Goal: Task Accomplishment & Management: Manage account settings

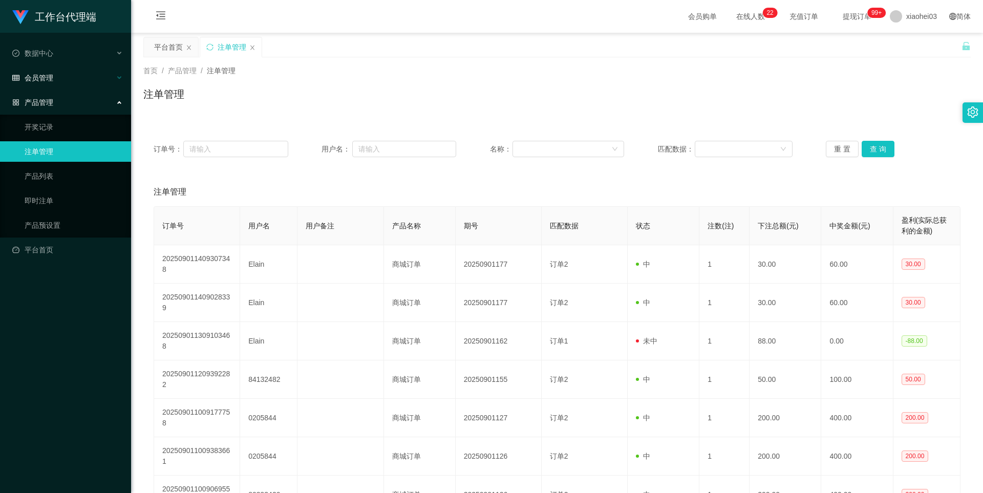
click at [43, 81] on span "会员管理" at bounding box center [32, 78] width 41 height 8
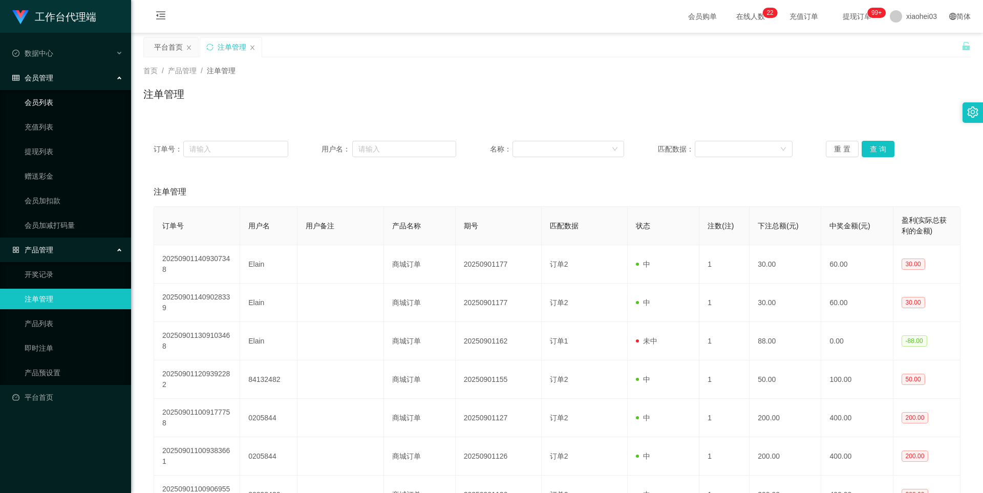
click at [41, 96] on link "会员列表" at bounding box center [74, 102] width 98 height 20
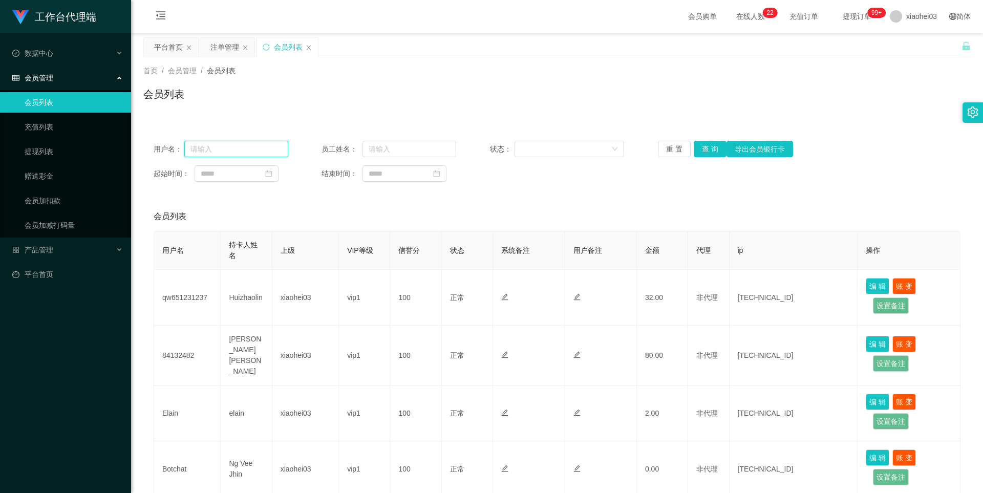
drag, startPoint x: 237, startPoint y: 151, endPoint x: 281, endPoint y: 147, distance: 44.7
click at [237, 151] on input "text" at bounding box center [236, 149] width 104 height 16
paste input "tan1234"
type input "tan1234"
click at [709, 150] on button "查 询" at bounding box center [710, 149] width 33 height 16
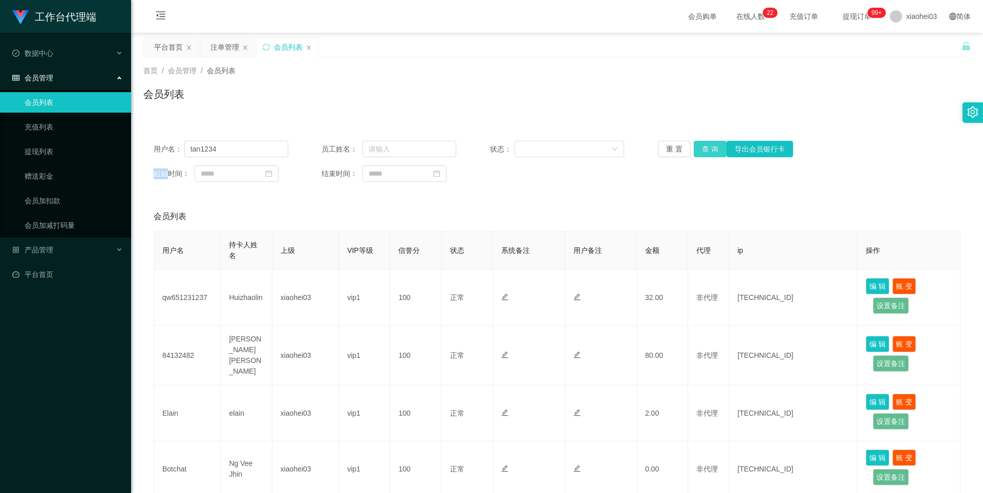
click at [709, 150] on div "重 置 查 询 导出会员银行卡" at bounding box center [725, 149] width 135 height 16
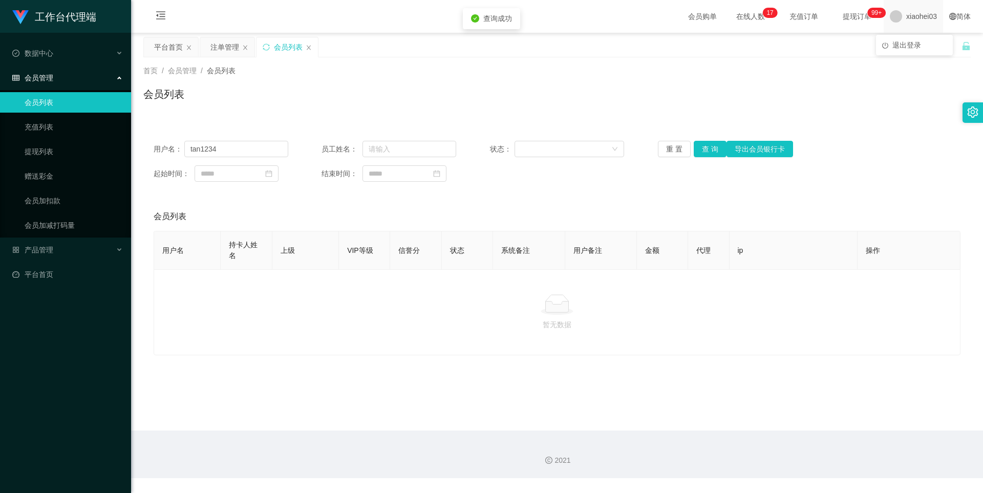
click at [906, 21] on span "xiaohei03" at bounding box center [921, 16] width 31 height 33
click at [904, 51] on li "退出登录" at bounding box center [914, 45] width 77 height 16
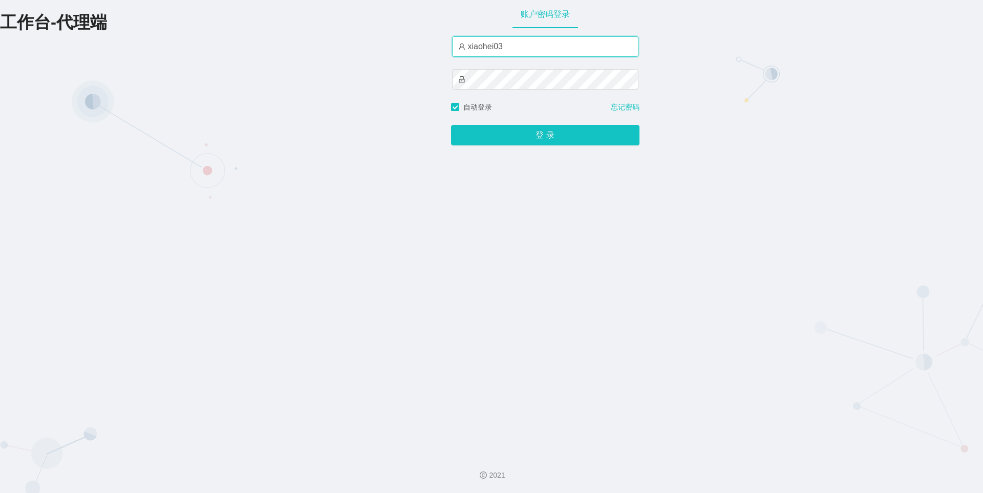
click at [502, 42] on input "xiaohei03" at bounding box center [545, 46] width 186 height 20
type input "xiaohei01"
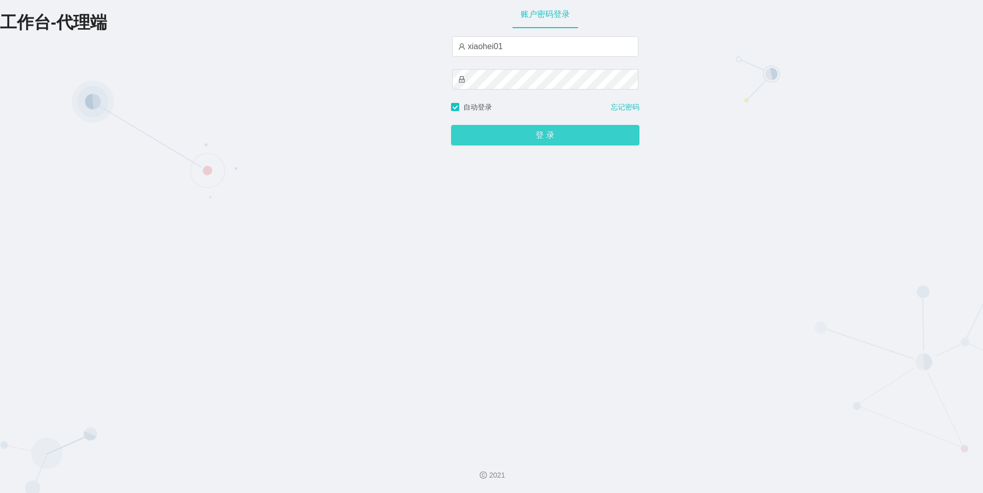
click at [502, 127] on button "登 录" at bounding box center [545, 135] width 188 height 20
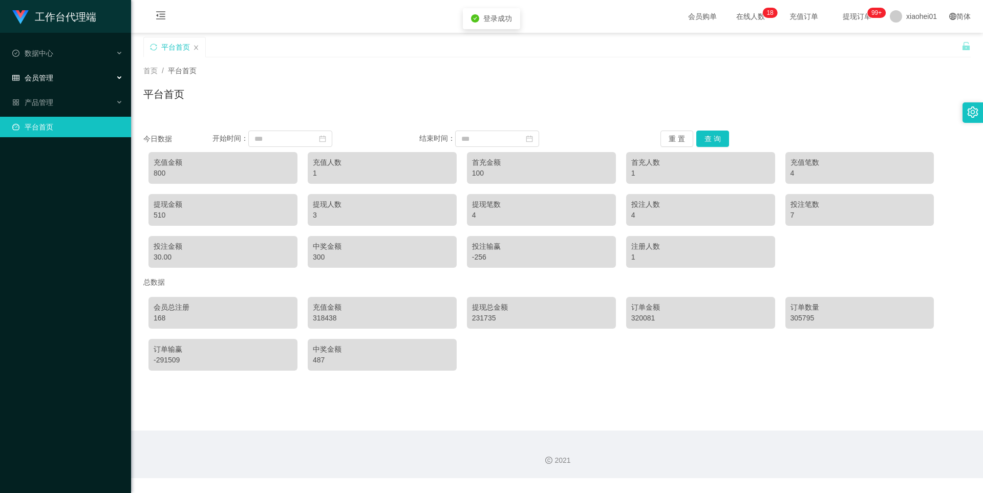
click at [36, 80] on span "会员管理" at bounding box center [32, 78] width 41 height 8
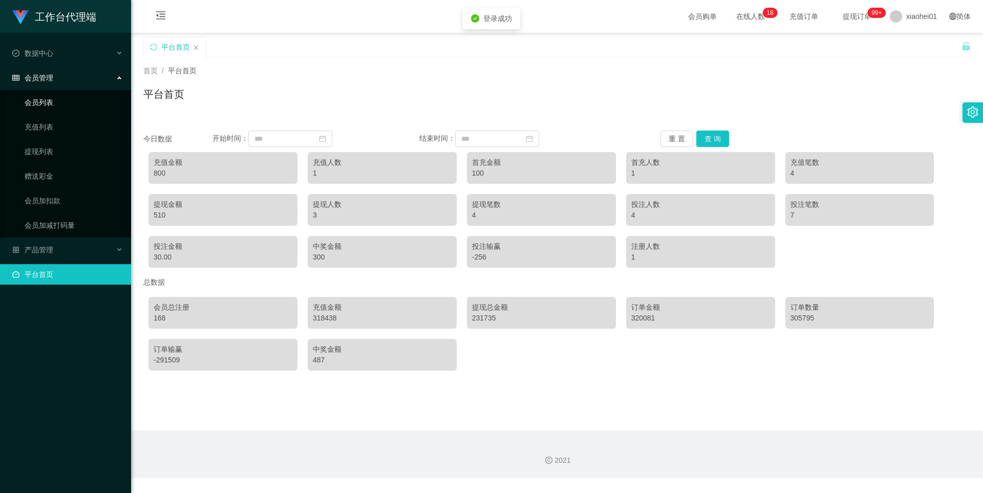
click at [41, 104] on link "会员列表" at bounding box center [74, 102] width 98 height 20
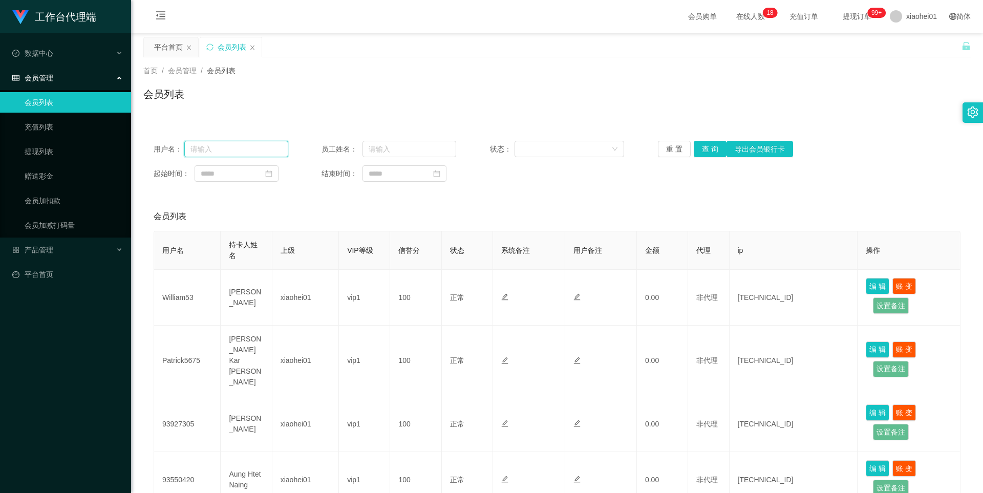
click at [266, 144] on input "text" at bounding box center [236, 149] width 104 height 16
paste input "tan1234"
type input "tan1234"
click at [701, 144] on button "查 询" at bounding box center [710, 149] width 33 height 16
